Goal: Transaction & Acquisition: Purchase product/service

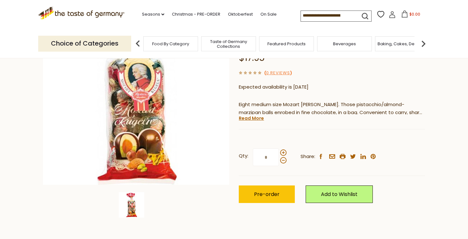
scroll to position [94, 0]
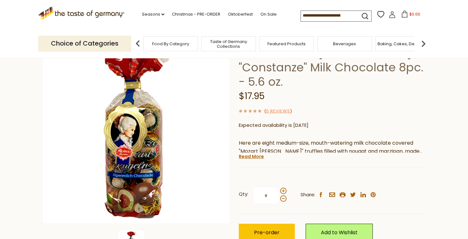
scroll to position [56, 0]
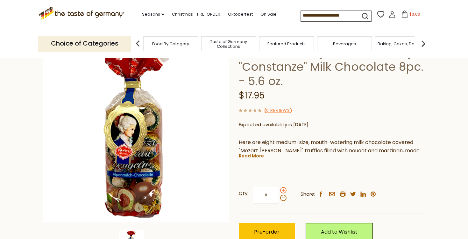
click at [283, 187] on span at bounding box center [283, 190] width 6 height 6
click at [279, 186] on input "*" at bounding box center [266, 195] width 26 height 18
type input "*"
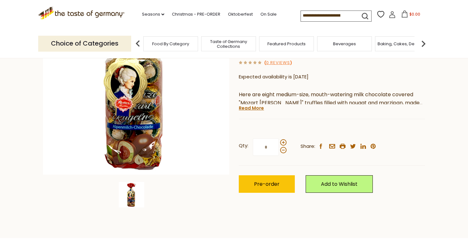
scroll to position [107, 0]
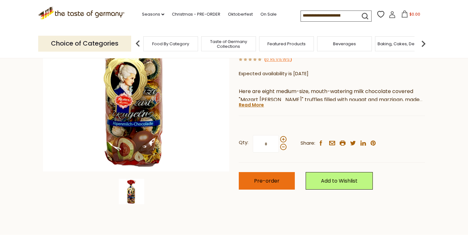
click at [279, 172] on button "Pre-order" at bounding box center [267, 181] width 56 height 18
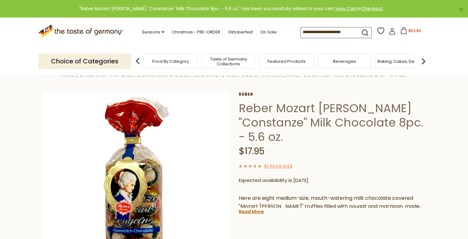
scroll to position [2, 0]
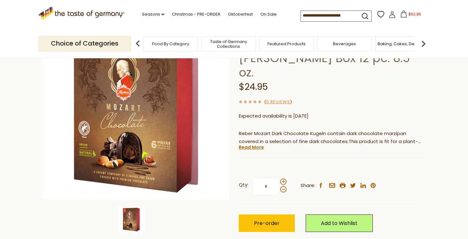
scroll to position [70, 0]
